Goal: Task Accomplishment & Management: Use online tool/utility

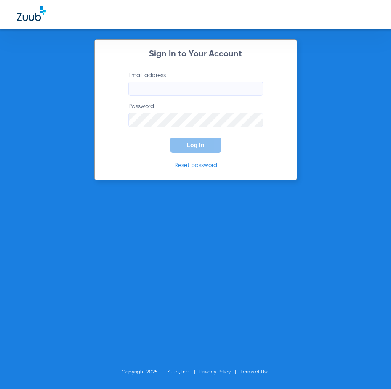
click at [154, 93] on input "Email address" at bounding box center [195, 89] width 135 height 14
paste input "[EMAIL_ADDRESS][DOMAIN_NAME]"
type input "[EMAIL_ADDRESS][DOMAIN_NAME]"
click at [185, 151] on button "Log In" at bounding box center [195, 145] width 51 height 15
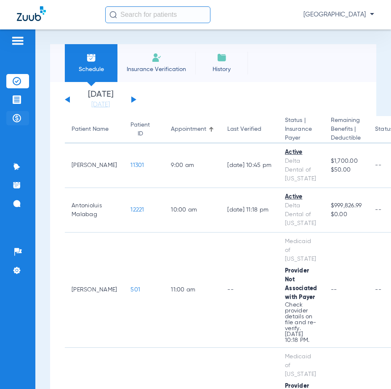
click at [17, 118] on img at bounding box center [17, 118] width 8 height 8
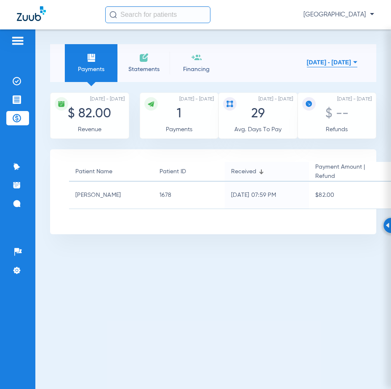
click at [141, 65] on span "Statements" at bounding box center [144, 69] width 40 height 8
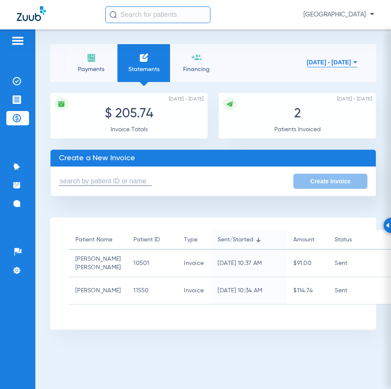
click at [130, 182] on input "text" at bounding box center [105, 181] width 93 height 9
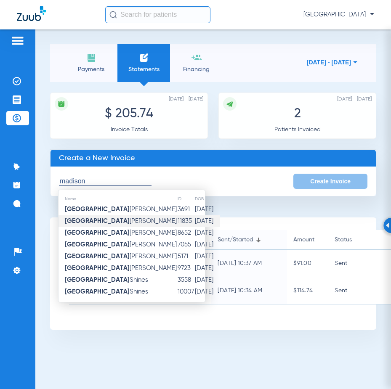
click at [177, 226] on td "11835" at bounding box center [185, 221] width 17 height 12
type input "[PERSON_NAME]"
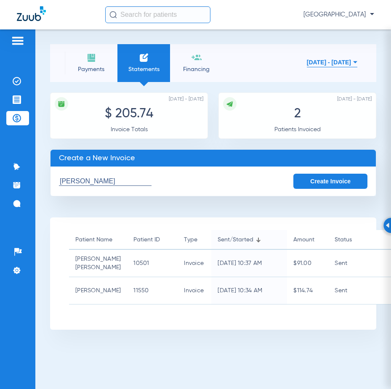
click at [309, 178] on button "Create Invoice" at bounding box center [330, 181] width 74 height 15
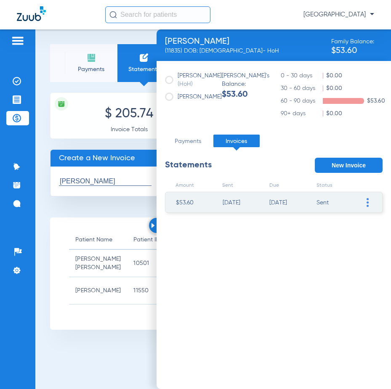
click at [365, 203] on span at bounding box center [367, 202] width 8 height 20
click at [332, 225] on li "Resend Invoice" at bounding box center [324, 227] width 95 height 13
click at [91, 70] on span "Payments" at bounding box center [91, 69] width 40 height 8
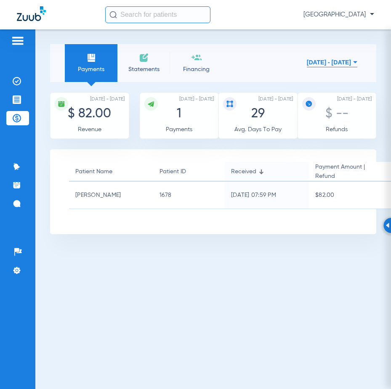
click at [133, 70] on span "Statements" at bounding box center [144, 69] width 40 height 8
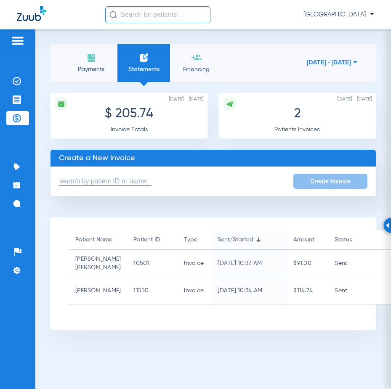
click at [123, 183] on input "text" at bounding box center [105, 181] width 93 height 9
type input "y"
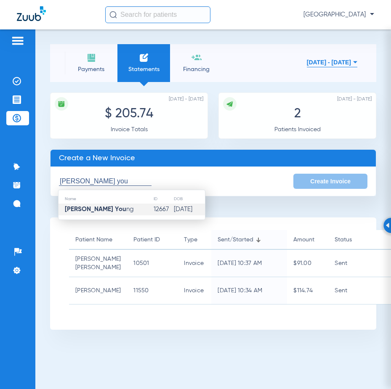
click at [119, 210] on td "[PERSON_NAME] You ng" at bounding box center [105, 210] width 95 height 12
type input "[PERSON_NAME]"
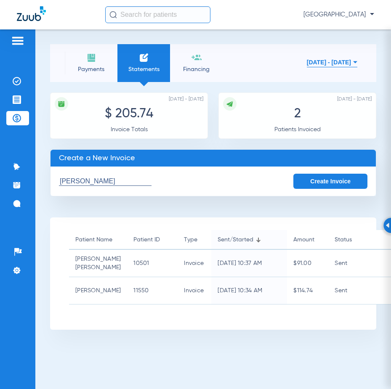
click at [308, 183] on button "Create Invoice" at bounding box center [330, 181] width 74 height 15
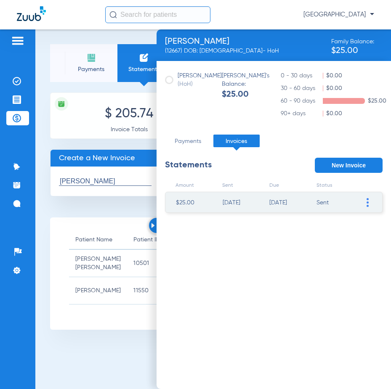
click at [365, 203] on span at bounding box center [367, 202] width 8 height 20
click at [312, 225] on li "Resend Invoice" at bounding box center [324, 227] width 95 height 13
click at [92, 80] on li "Payments" at bounding box center [91, 63] width 53 height 38
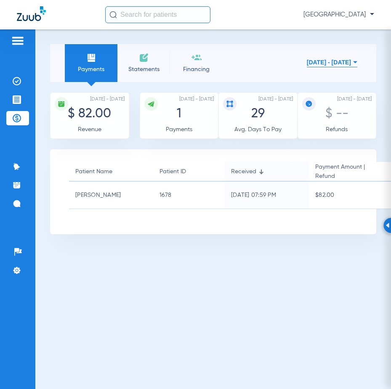
click at [136, 77] on li "Statements" at bounding box center [143, 63] width 53 height 38
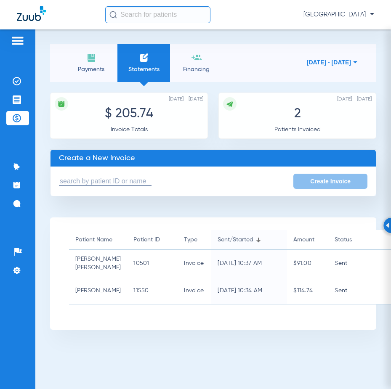
click at [133, 172] on form "Create Invoice" at bounding box center [212, 181] width 325 height 29
click at [133, 182] on input "text" at bounding box center [105, 181] width 93 height 9
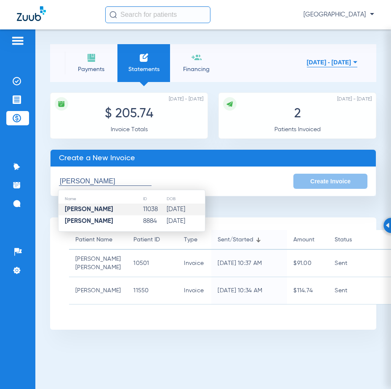
click at [106, 213] on td "[PERSON_NAME]" at bounding box center [100, 210] width 84 height 12
type input "[PERSON_NAME]"
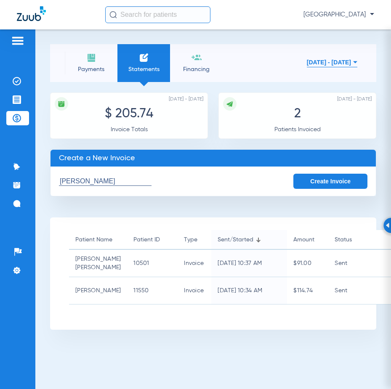
click at [308, 183] on button "Create Invoice" at bounding box center [330, 181] width 74 height 15
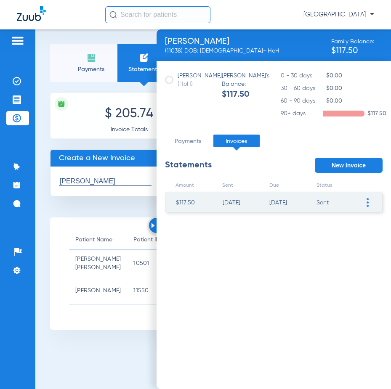
click at [365, 199] on span at bounding box center [367, 202] width 8 height 20
click at [327, 225] on li "Resend Invoice" at bounding box center [324, 227] width 95 height 13
click at [94, 75] on li "Payments" at bounding box center [91, 63] width 53 height 38
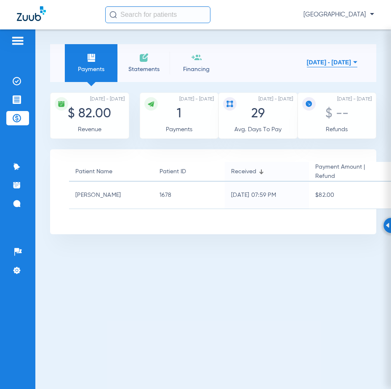
click at [135, 74] on li "Statements" at bounding box center [143, 63] width 53 height 38
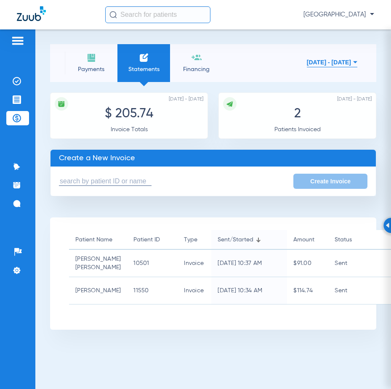
click at [98, 179] on input "text" at bounding box center [105, 181] width 93 height 9
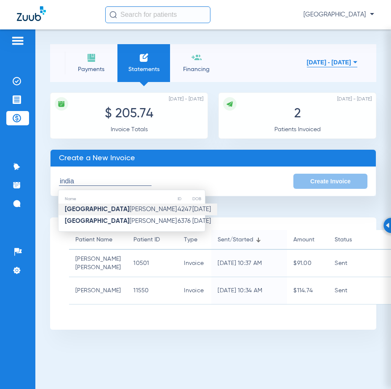
click at [94, 206] on span "India [PERSON_NAME]" at bounding box center [121, 209] width 112 height 6
type input "India [PERSON_NAME]"
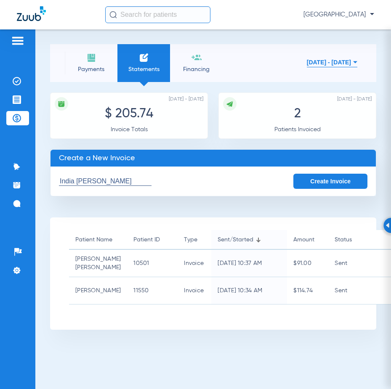
click at [306, 181] on button "Create Invoice" at bounding box center [330, 181] width 74 height 15
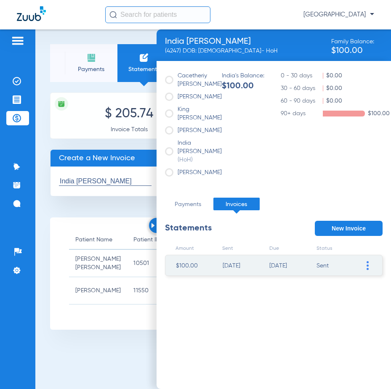
click at [367, 276] on span at bounding box center [367, 265] width 8 height 20
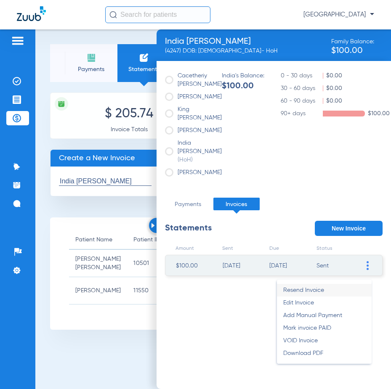
click at [337, 297] on li "Resend Invoice" at bounding box center [324, 290] width 95 height 13
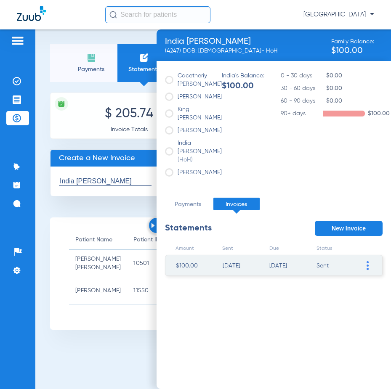
click at [97, 74] on li "Payments" at bounding box center [91, 63] width 53 height 38
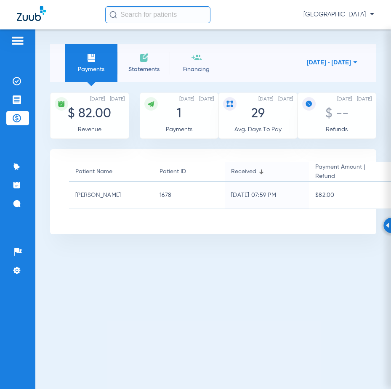
click at [130, 73] on li "Statements" at bounding box center [143, 63] width 53 height 38
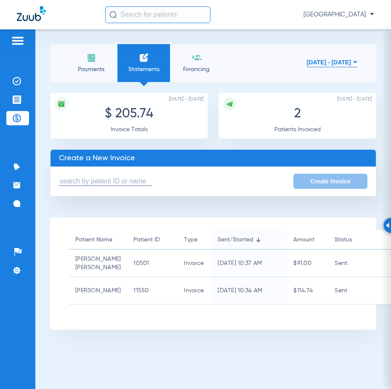
click at [101, 180] on input "text" at bounding box center [105, 181] width 93 height 9
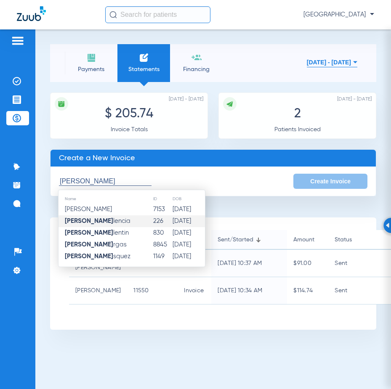
click at [111, 224] on td "[PERSON_NAME]" at bounding box center [105, 221] width 94 height 12
type input "[PERSON_NAME]"
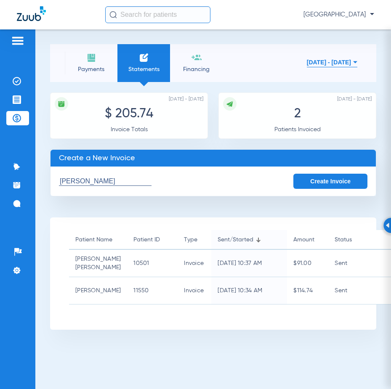
click at [310, 184] on button "Create Invoice" at bounding box center [330, 181] width 74 height 15
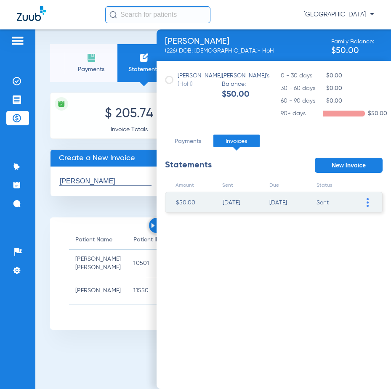
click at [367, 202] on img at bounding box center [367, 202] width 2 height 9
click at [319, 229] on li "Resend Invoice" at bounding box center [324, 227] width 95 height 13
click at [90, 74] on li "Payments" at bounding box center [91, 63] width 53 height 38
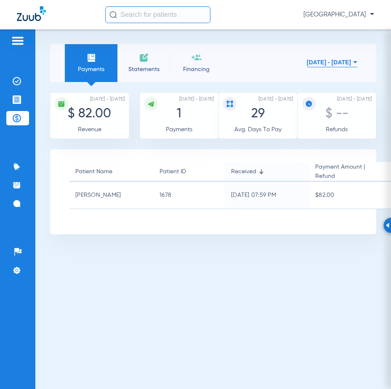
click at [130, 72] on span "Statements" at bounding box center [144, 69] width 40 height 8
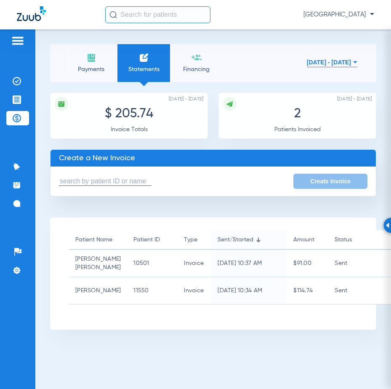
click at [116, 182] on input "text" at bounding box center [105, 181] width 93 height 9
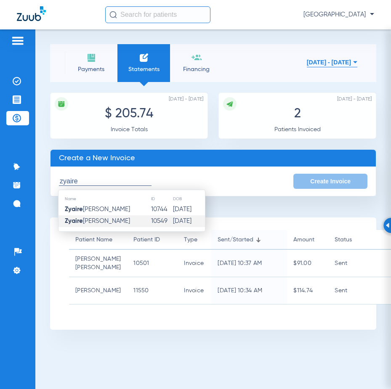
click at [109, 222] on span "[PERSON_NAME]" at bounding box center [97, 221] width 65 height 6
type input "[PERSON_NAME]"
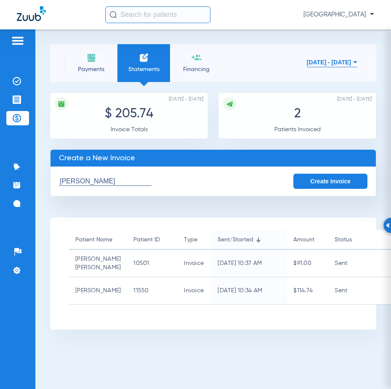
click at [302, 180] on button "Create Invoice" at bounding box center [330, 181] width 74 height 15
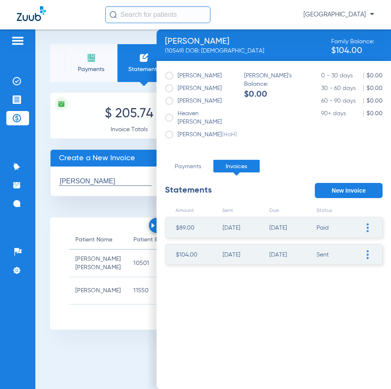
click at [365, 257] on span at bounding box center [367, 254] width 8 height 20
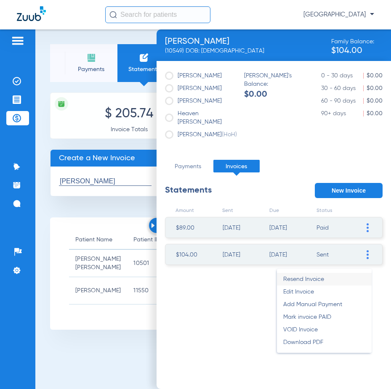
click at [336, 274] on li "Resend Invoice" at bounding box center [324, 279] width 95 height 13
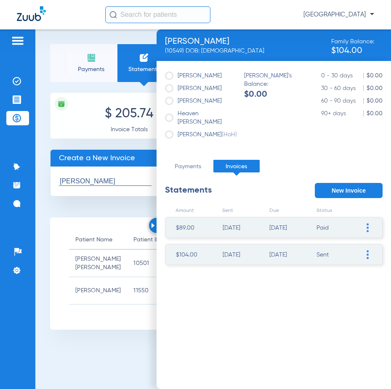
click at [78, 72] on span "Payments" at bounding box center [91, 69] width 40 height 8
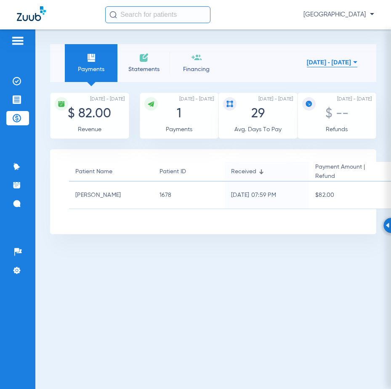
click at [133, 73] on span "Statements" at bounding box center [144, 69] width 40 height 8
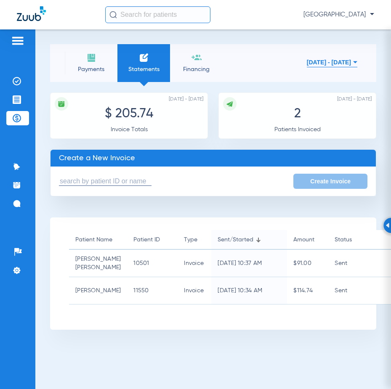
click at [130, 180] on input "text" at bounding box center [105, 181] width 93 height 9
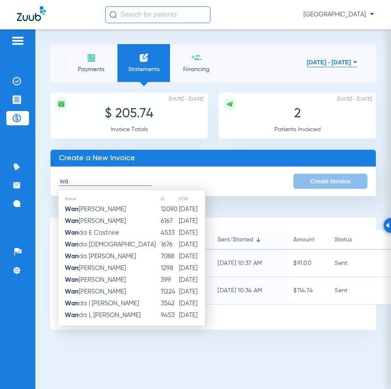
type input "w"
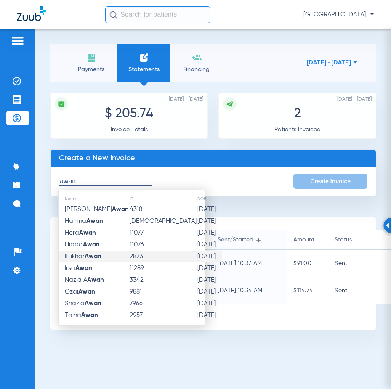
click at [96, 257] on strong "Awan" at bounding box center [93, 256] width 17 height 6
type input "[PERSON_NAME]"
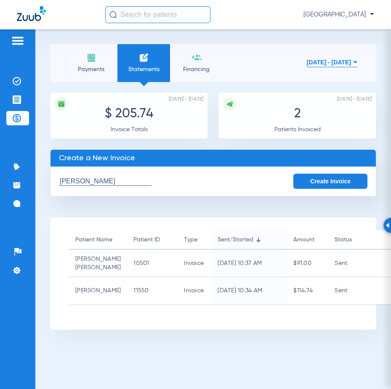
click at [128, 177] on input "[PERSON_NAME]" at bounding box center [105, 181] width 93 height 9
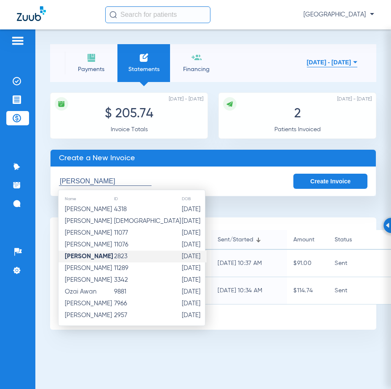
click at [96, 254] on strong "[PERSON_NAME]" at bounding box center [89, 256] width 48 height 6
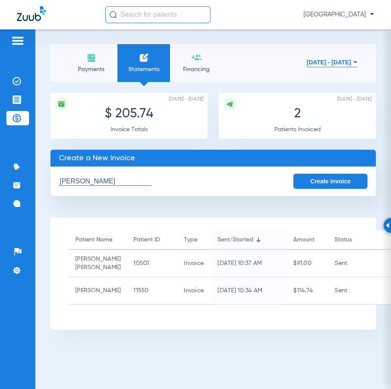
click at [305, 183] on button "Create Invoice" at bounding box center [330, 181] width 74 height 15
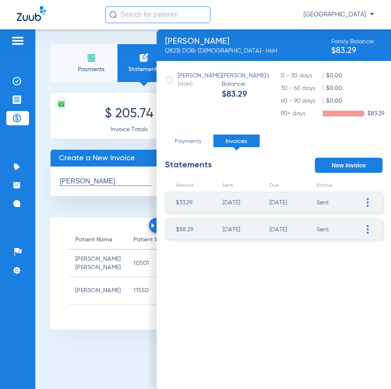
click at [231, 312] on div "Amount Sent Due Status $33.29 [DATE] [DATE] Sent Resend Invoice Edit Invoice Ad…" at bounding box center [274, 281] width 218 height 216
click at [340, 170] on button "New Invoice" at bounding box center [349, 165] width 68 height 15
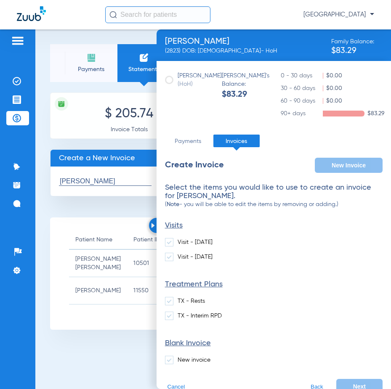
click at [100, 73] on li "Payments" at bounding box center [91, 63] width 53 height 38
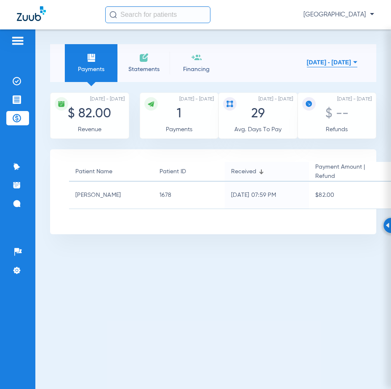
click at [128, 64] on li "Statements" at bounding box center [143, 63] width 53 height 38
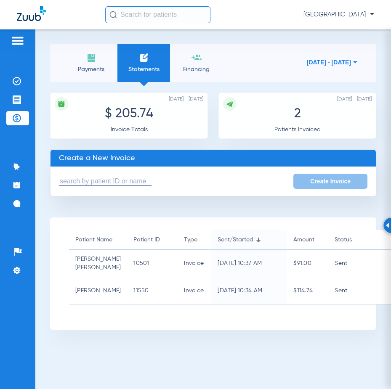
click at [100, 181] on input "text" at bounding box center [105, 181] width 93 height 9
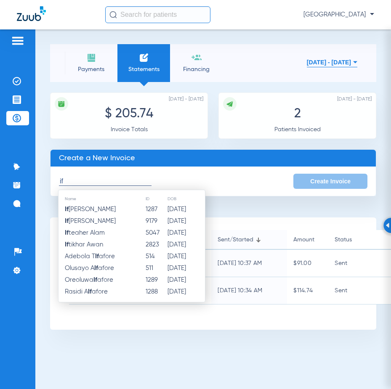
click at [109, 247] on td "If tikhar Awan" at bounding box center [101, 245] width 87 height 12
type input "[PERSON_NAME]"
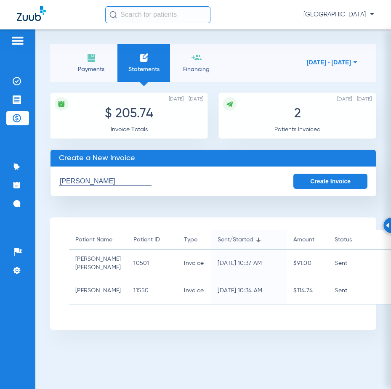
click at [327, 180] on button "Create Invoice" at bounding box center [330, 181] width 74 height 15
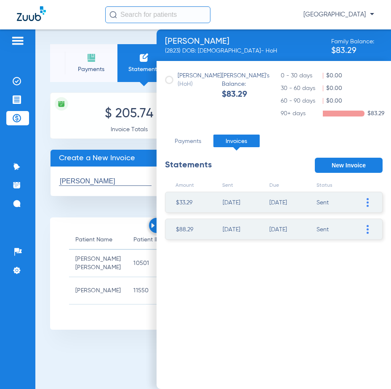
click at [367, 226] on img at bounding box center [367, 229] width 2 height 9
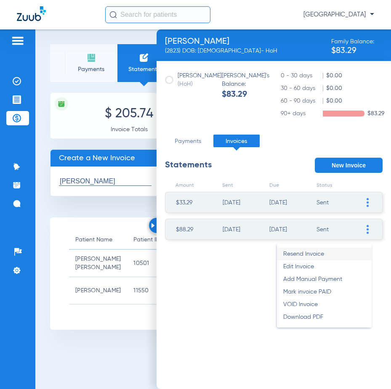
click at [317, 254] on li "Resend Invoice" at bounding box center [324, 254] width 95 height 13
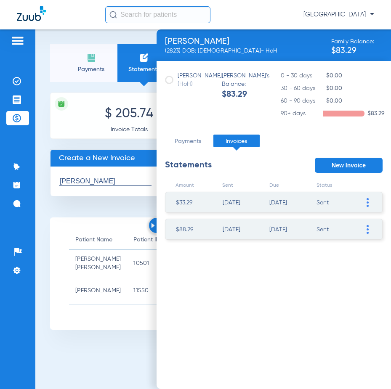
click at [101, 72] on span "Payments" at bounding box center [91, 69] width 40 height 8
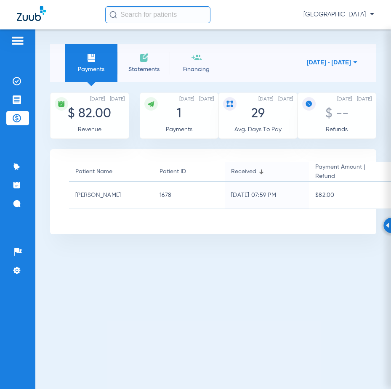
click at [125, 72] on span "Statements" at bounding box center [144, 69] width 40 height 8
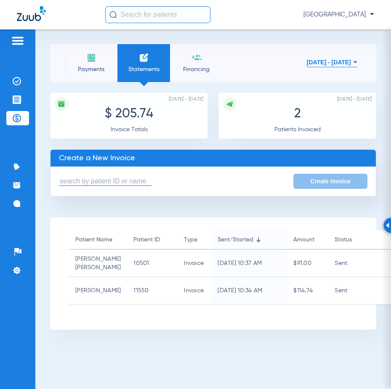
click at [119, 180] on input "text" at bounding box center [105, 181] width 93 height 9
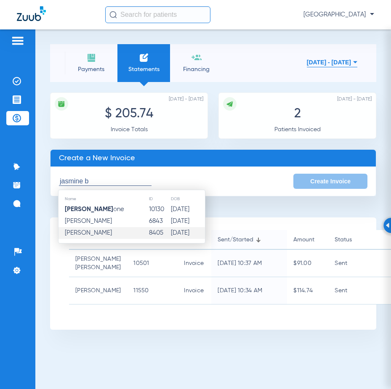
click at [94, 235] on span "[PERSON_NAME]" at bounding box center [88, 233] width 47 height 6
type input "[PERSON_NAME]"
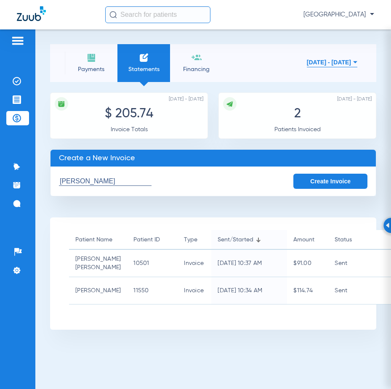
click at [318, 186] on button "Create Invoice" at bounding box center [330, 181] width 74 height 15
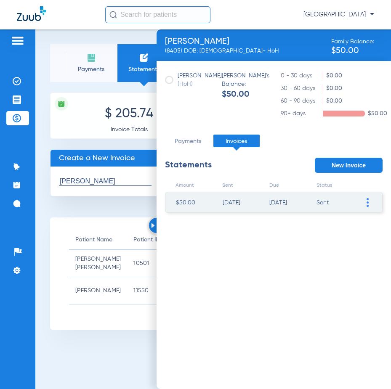
click at [366, 204] on span at bounding box center [367, 202] width 8 height 20
click at [325, 226] on li "Resend Invoice" at bounding box center [324, 227] width 95 height 13
click at [94, 67] on span "Payments" at bounding box center [91, 69] width 40 height 8
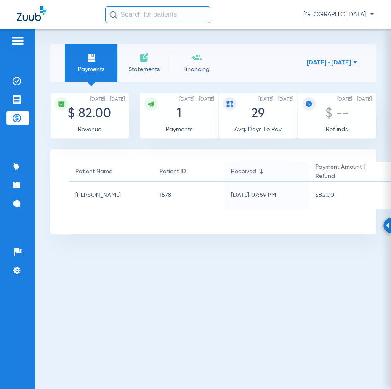
click at [132, 65] on span "Statements" at bounding box center [144, 69] width 40 height 8
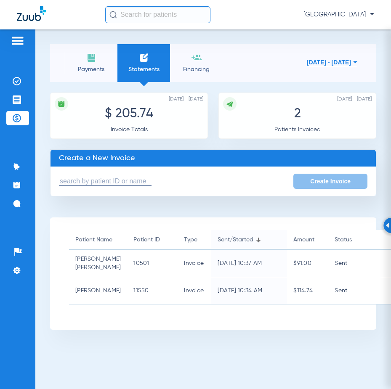
click at [90, 183] on input "text" at bounding box center [105, 181] width 93 height 9
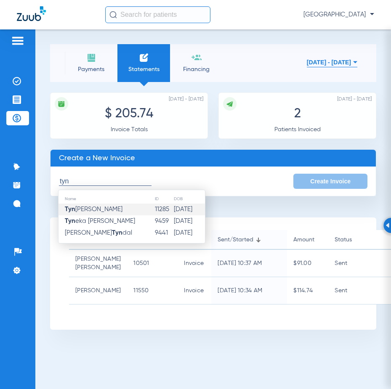
click at [97, 211] on span "[PERSON_NAME]" at bounding box center [94, 209] width 58 height 6
type input "[PERSON_NAME]"
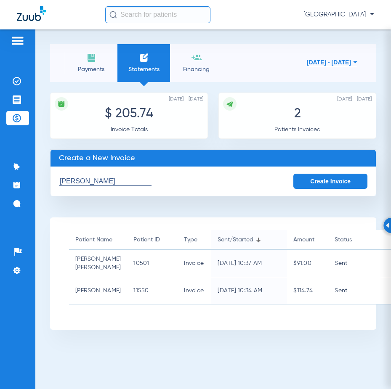
click at [313, 178] on button "Create Invoice" at bounding box center [330, 181] width 74 height 15
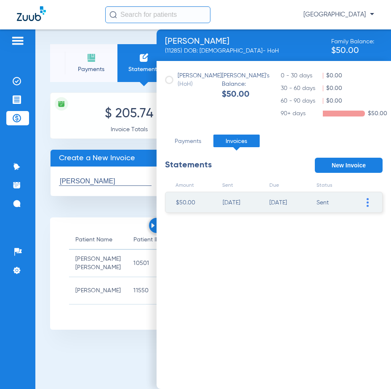
click at [366, 202] on img at bounding box center [367, 202] width 2 height 9
click at [323, 227] on li "Resend Invoice" at bounding box center [324, 227] width 95 height 13
